Goal: Find contact information: Find contact information

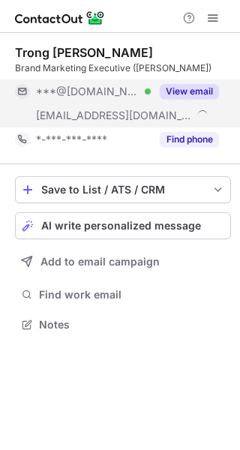
scroll to position [314, 240]
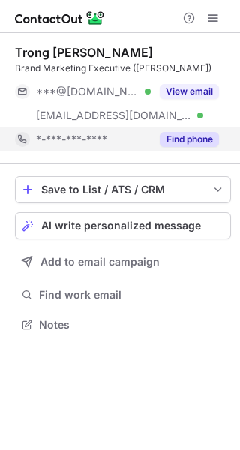
click at [178, 143] on button "Find phone" at bounding box center [189, 139] width 59 height 15
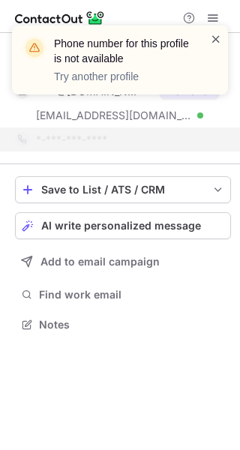
click at [219, 34] on span at bounding box center [216, 39] width 12 height 15
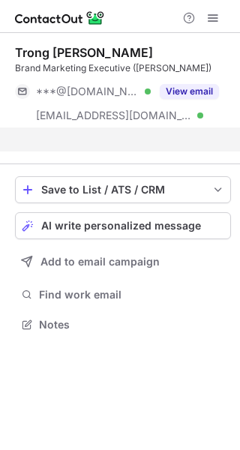
scroll to position [290, 240]
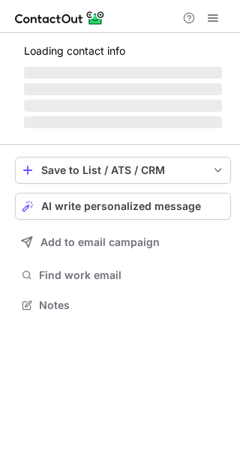
scroll to position [290, 240]
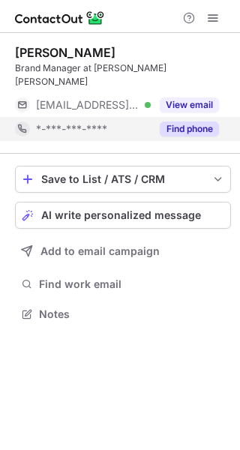
click at [189, 122] on button "Find phone" at bounding box center [189, 129] width 59 height 15
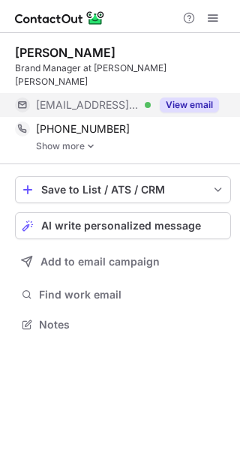
scroll to position [300, 240]
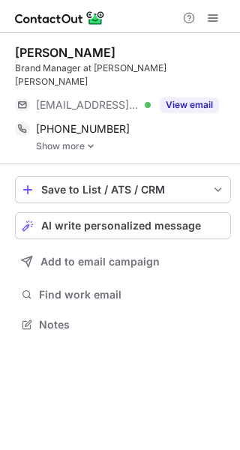
click at [85, 141] on link "Show more" at bounding box center [133, 146] width 195 height 11
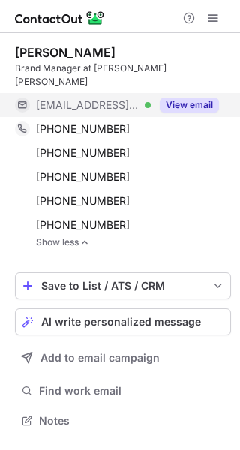
click at [185, 98] on button "View email" at bounding box center [189, 105] width 59 height 15
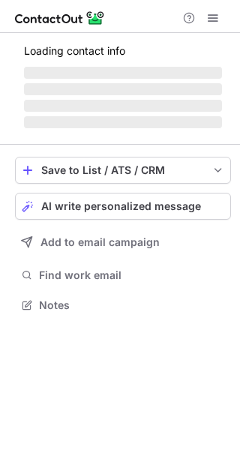
scroll to position [314, 240]
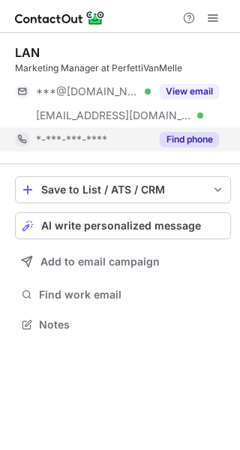
click at [185, 144] on button "Find phone" at bounding box center [189, 139] width 59 height 15
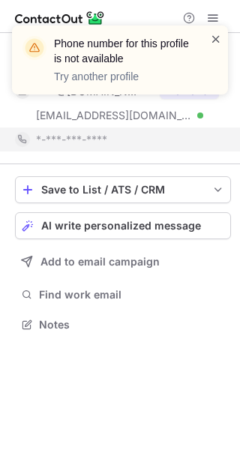
click at [214, 35] on span at bounding box center [216, 39] width 12 height 15
